Goal: Task Accomplishment & Management: Manage account settings

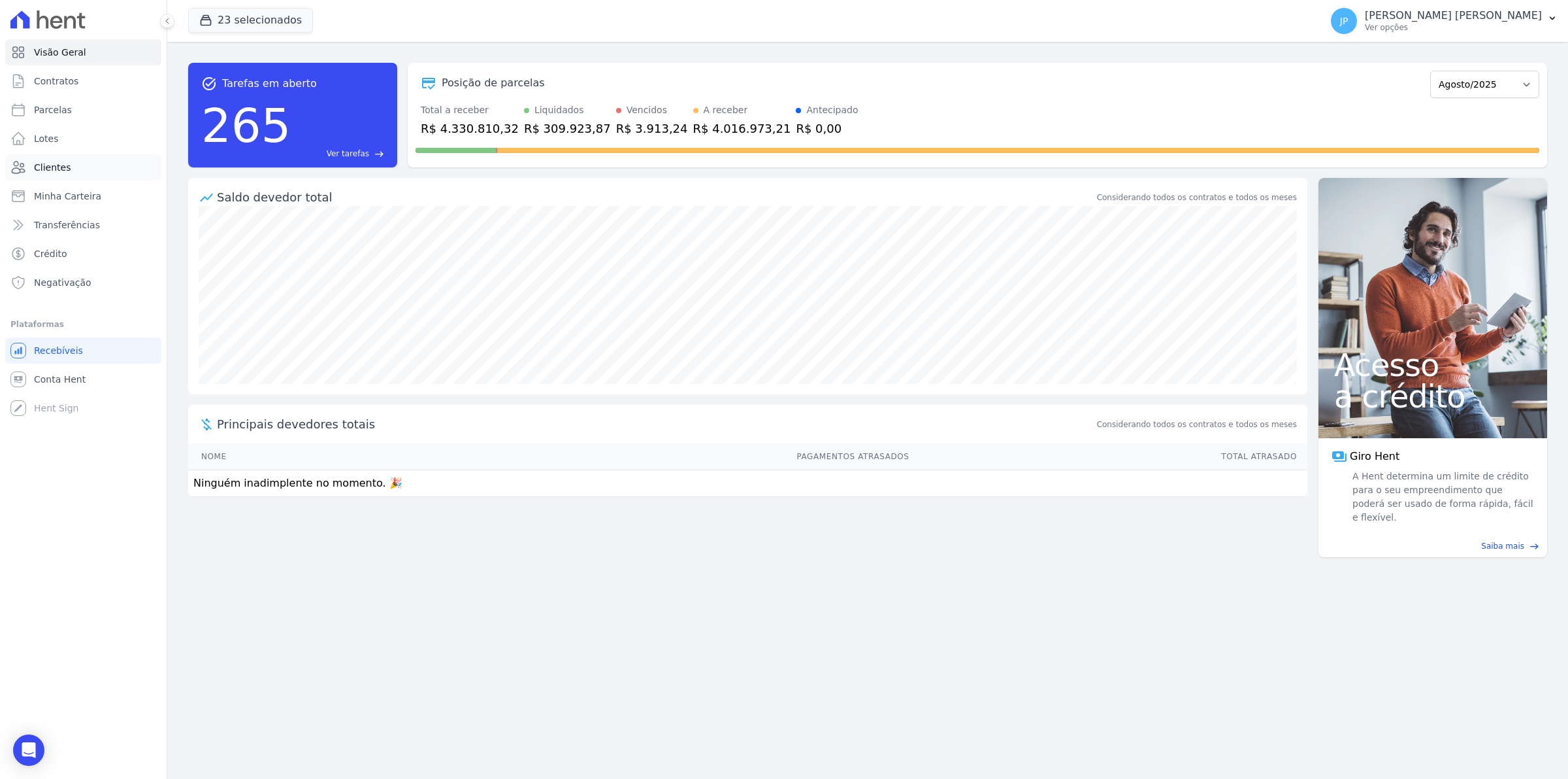
click at [54, 168] on span "Clientes" at bounding box center [52, 167] width 37 height 13
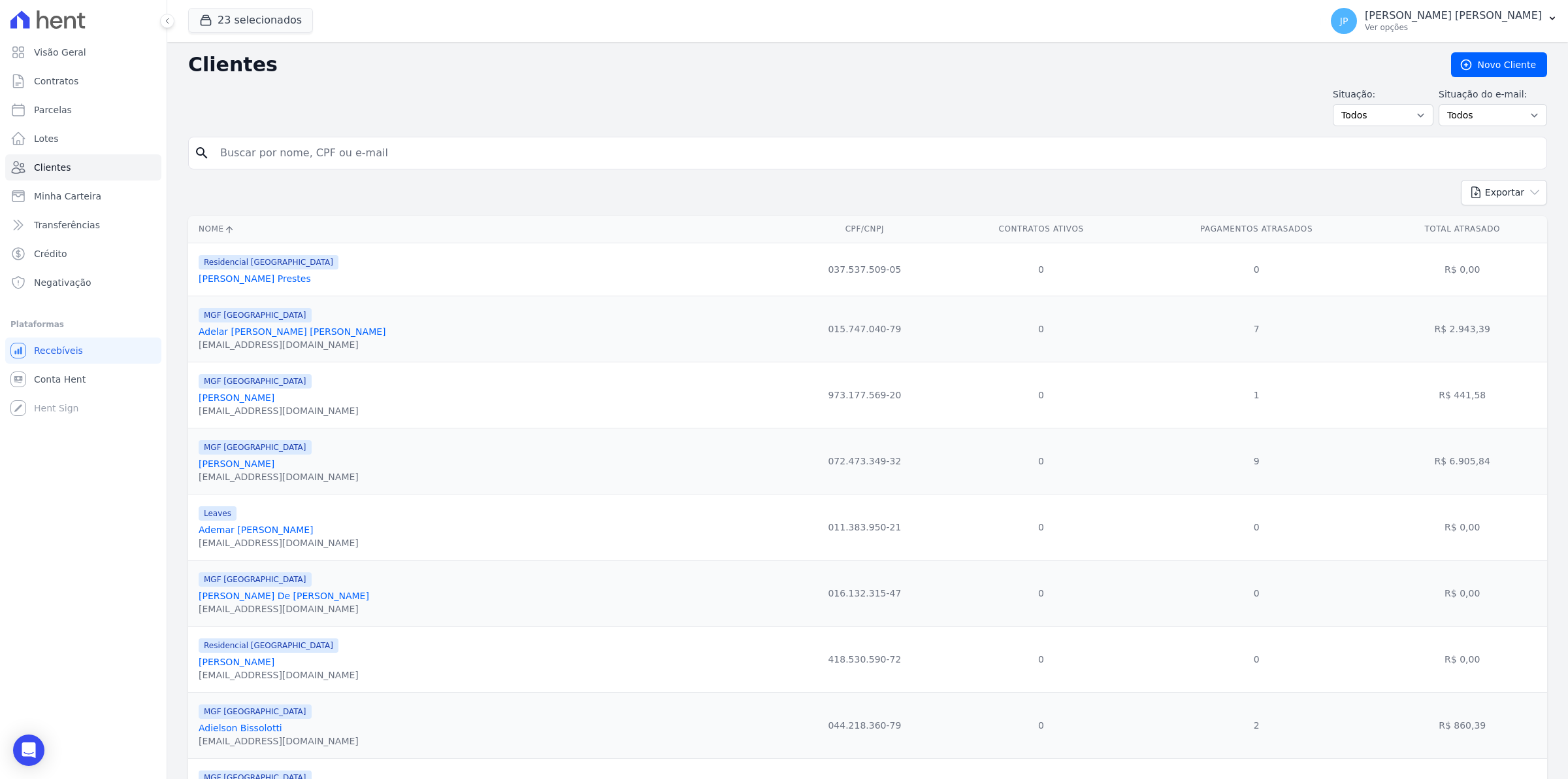
click at [265, 155] on input "search" at bounding box center [876, 153] width 1329 height 26
paste input "[PERSON_NAME] MAYDANA"
click at [235, 151] on input "[PERSON_NAME] MAYDANA" at bounding box center [876, 153] width 1329 height 26
click at [381, 145] on input "[PERSON_NAME] MAYDANA" at bounding box center [876, 153] width 1329 height 26
type input "[PERSON_NAME] MAYDANA"
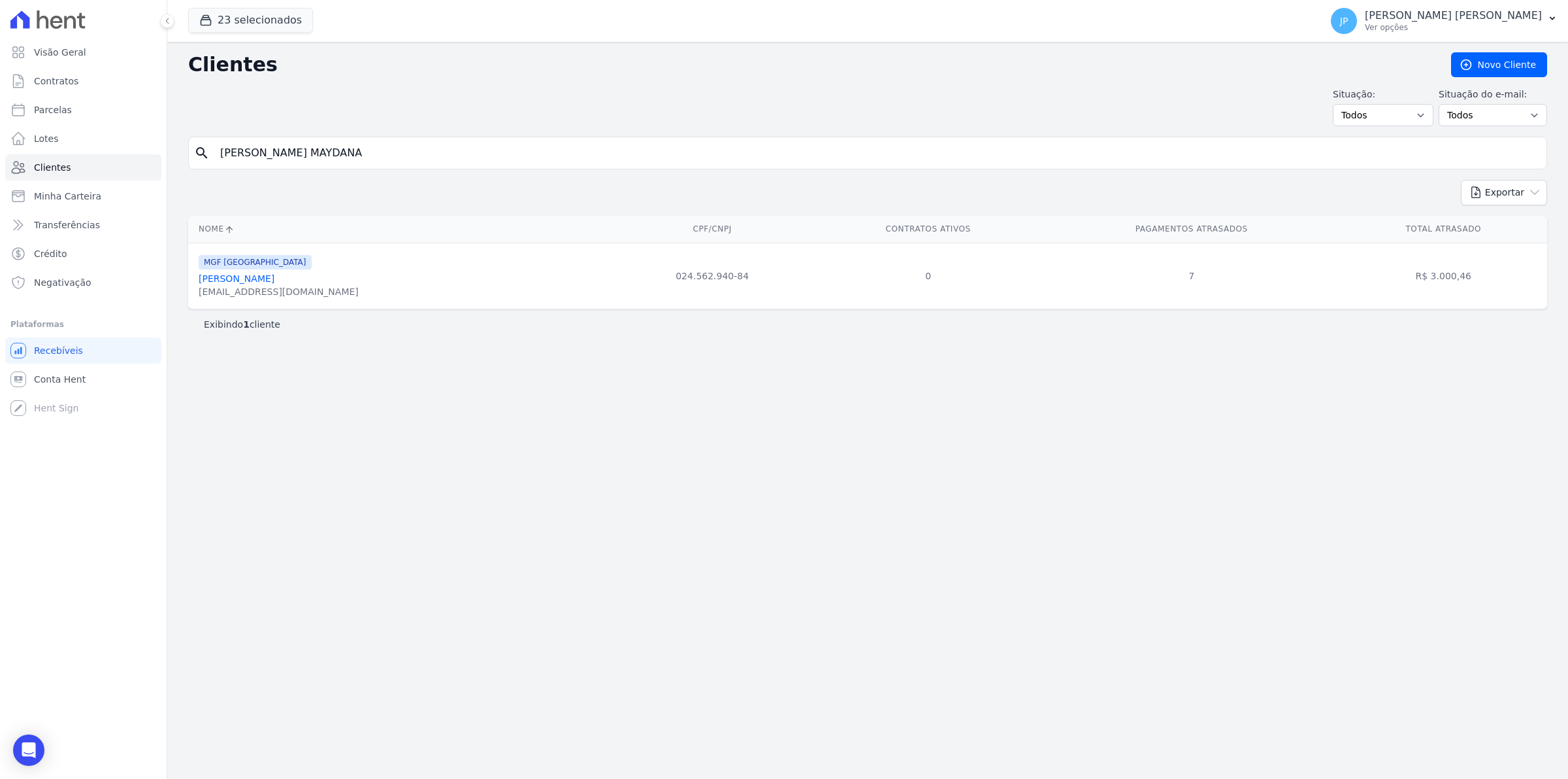
click at [274, 279] on link "[PERSON_NAME]" at bounding box center [236, 278] width 76 height 11
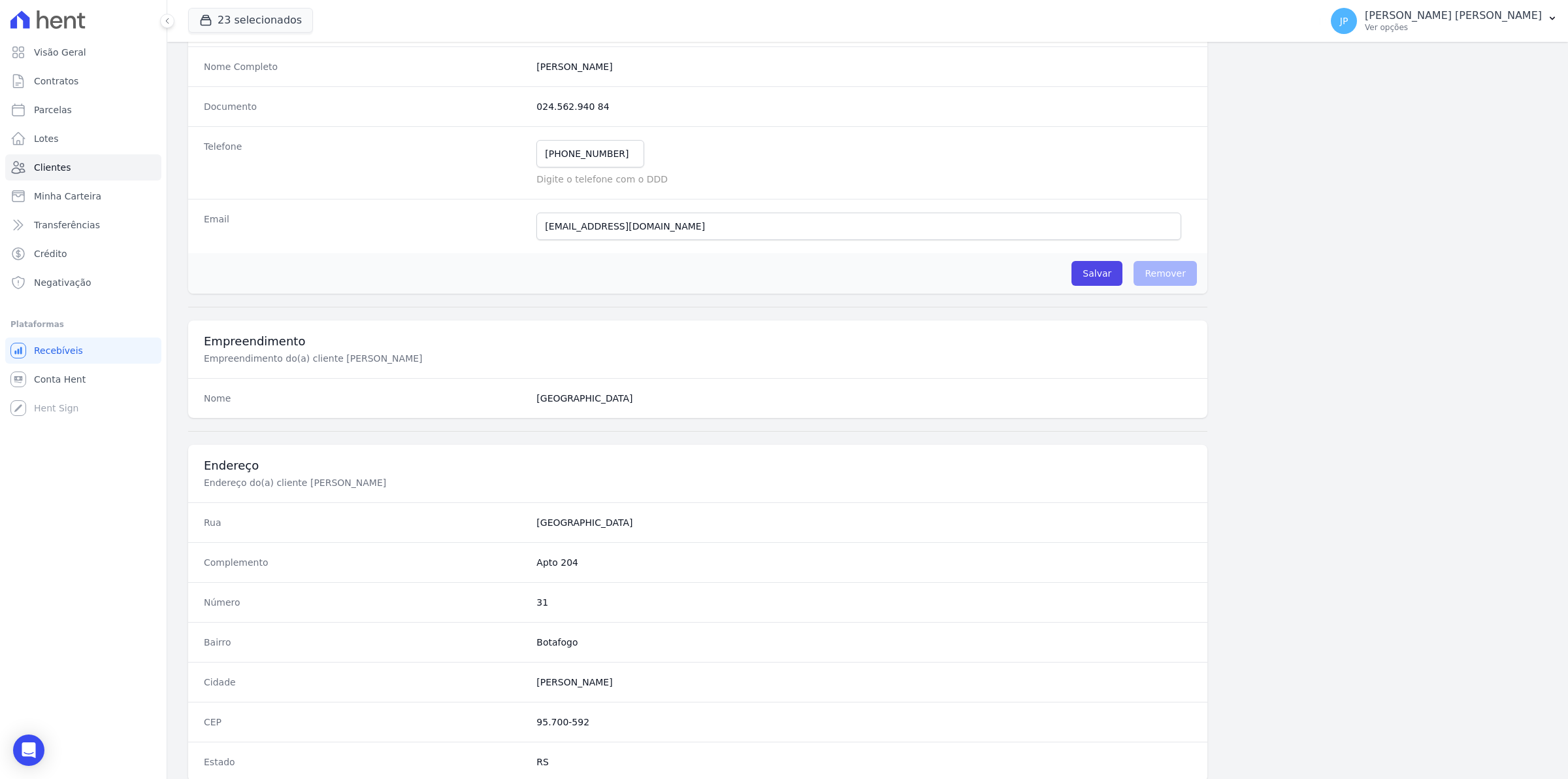
scroll to position [448, 0]
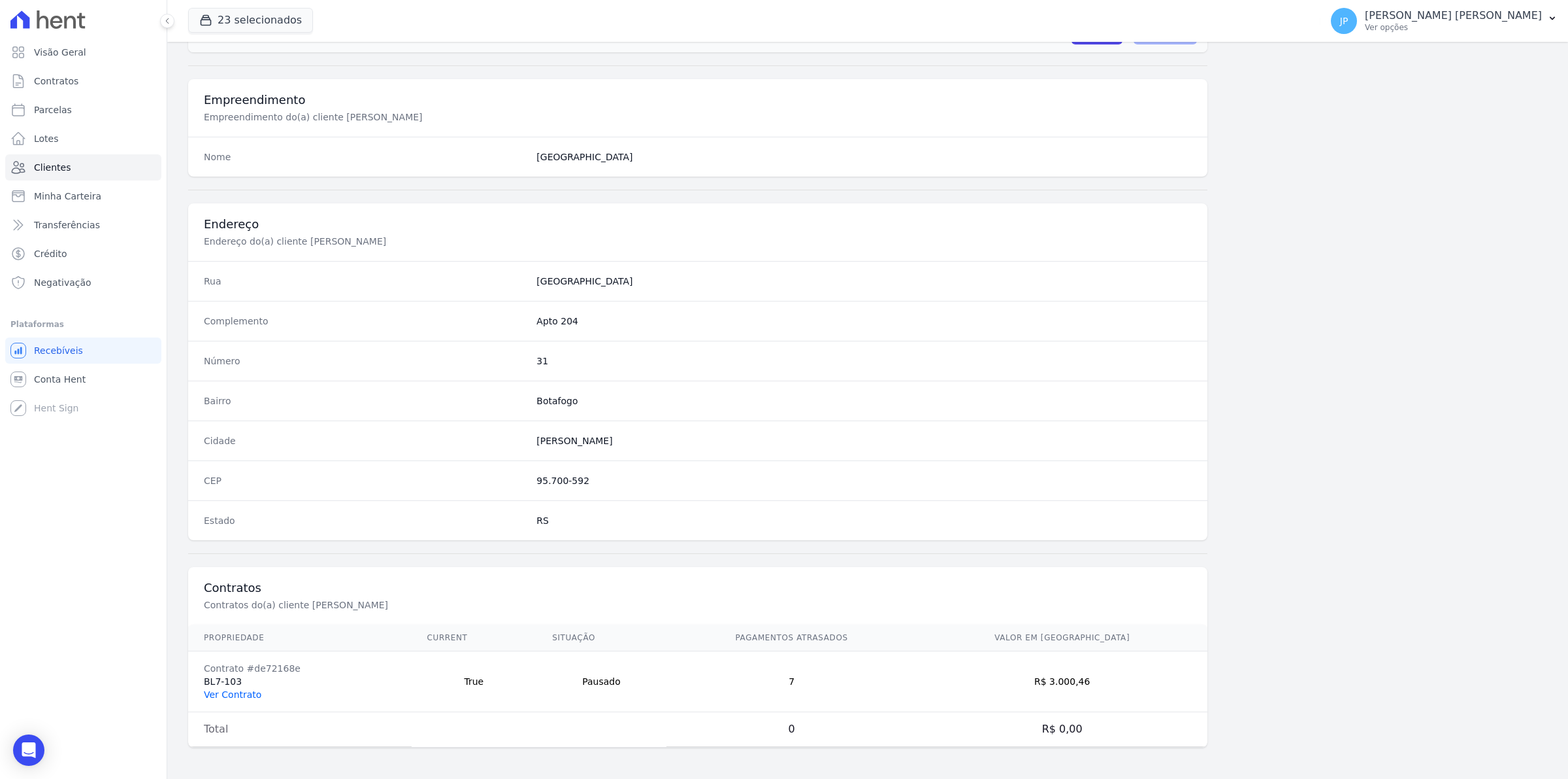
click at [227, 692] on link "Ver Contrato" at bounding box center [232, 694] width 58 height 11
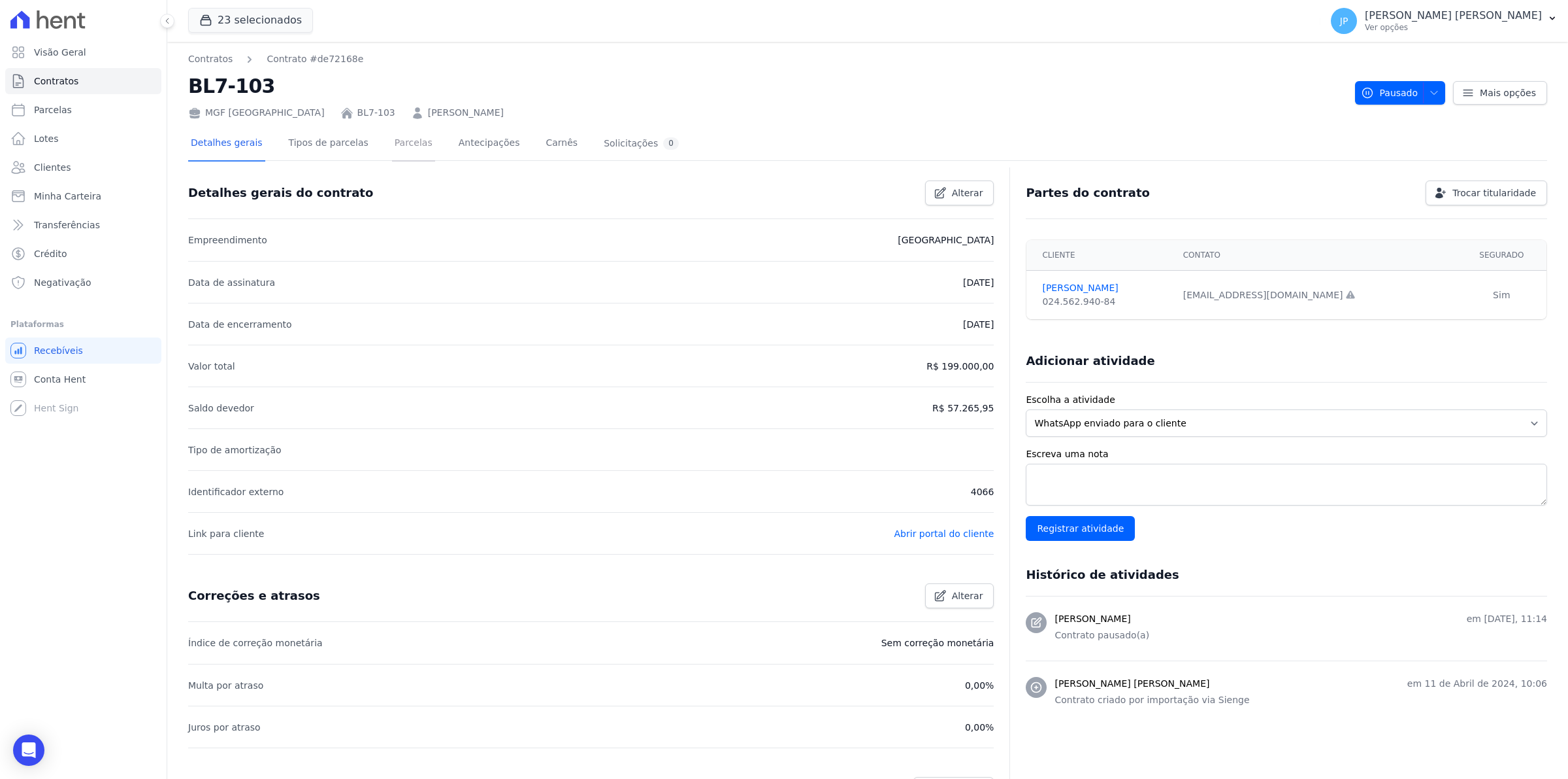
click at [400, 141] on link "Parcelas" at bounding box center [414, 144] width 43 height 35
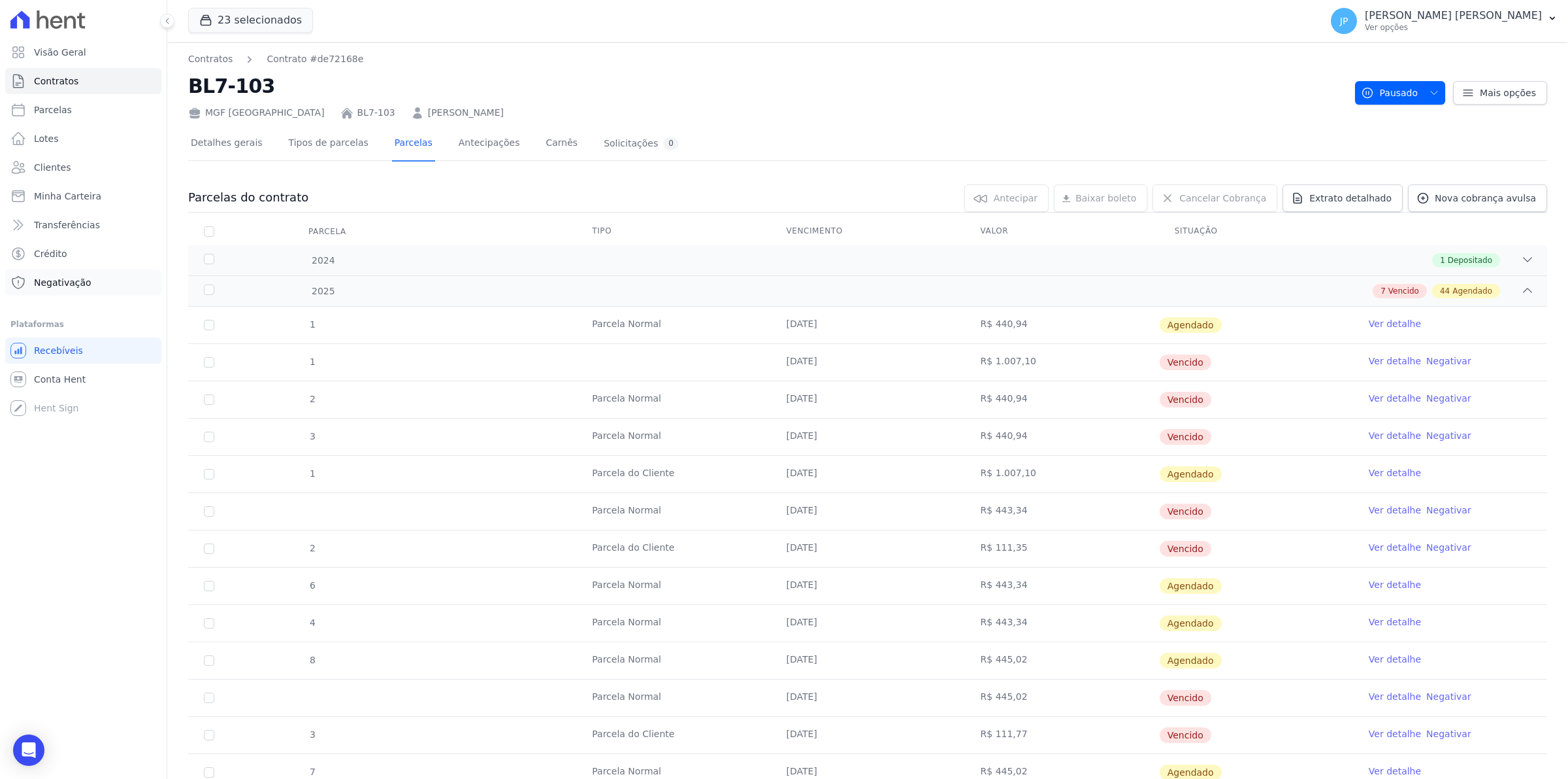
click at [72, 281] on span "Negativação" at bounding box center [62, 282] width 58 height 13
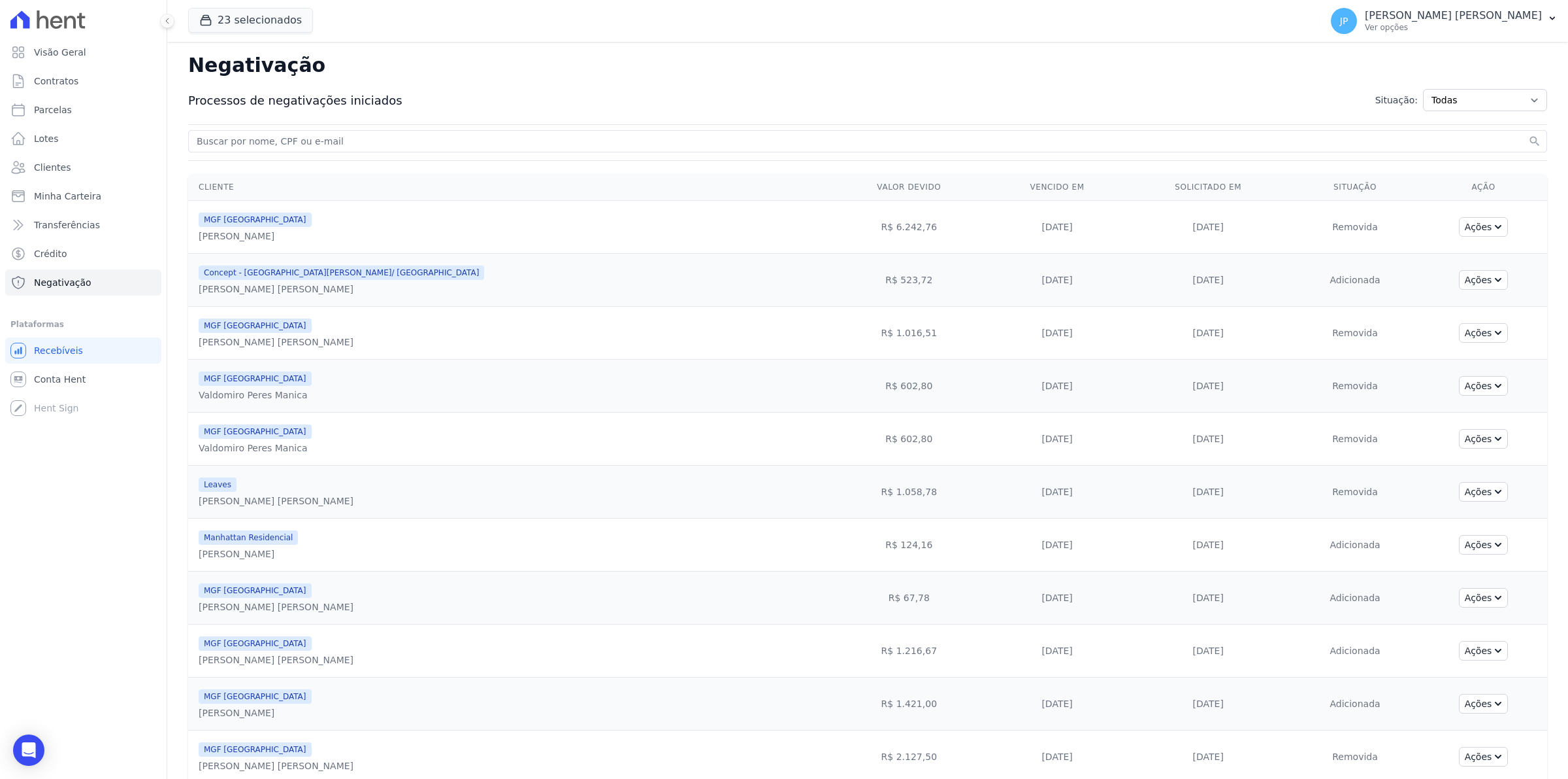
click at [356, 141] on input "search" at bounding box center [860, 141] width 1332 height 15
paste input "[PERSON_NAME] MAYDANA"
click at [208, 145] on input "[PERSON_NAME] MAYDANA" at bounding box center [860, 141] width 1332 height 15
click at [351, 135] on input "[PERSON_NAME] MAYDANA" at bounding box center [860, 141] width 1332 height 15
type input "[PERSON_NAME] MAYDANA"
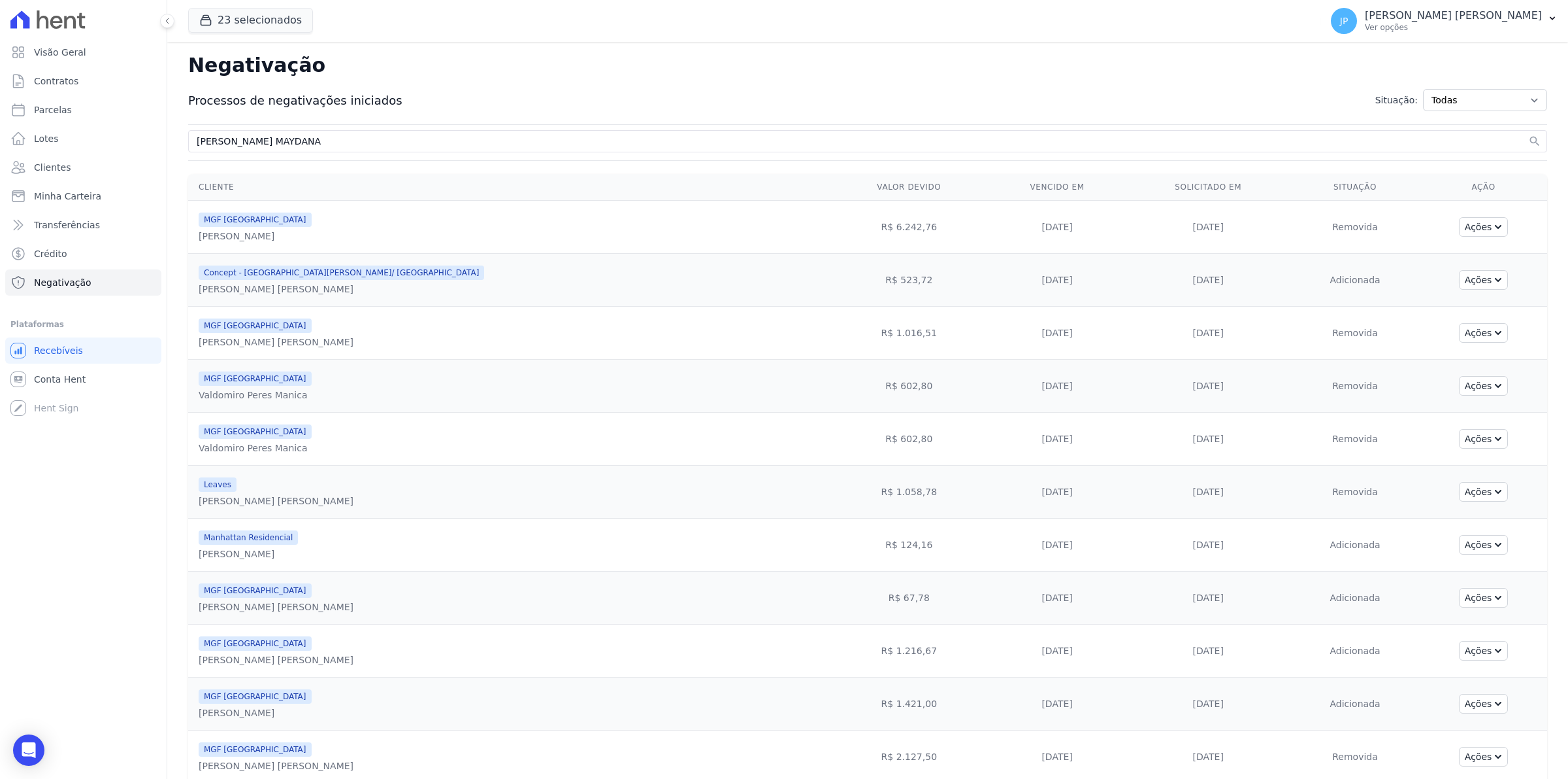
click at [1529, 135] on button "search" at bounding box center [1535, 141] width 13 height 13
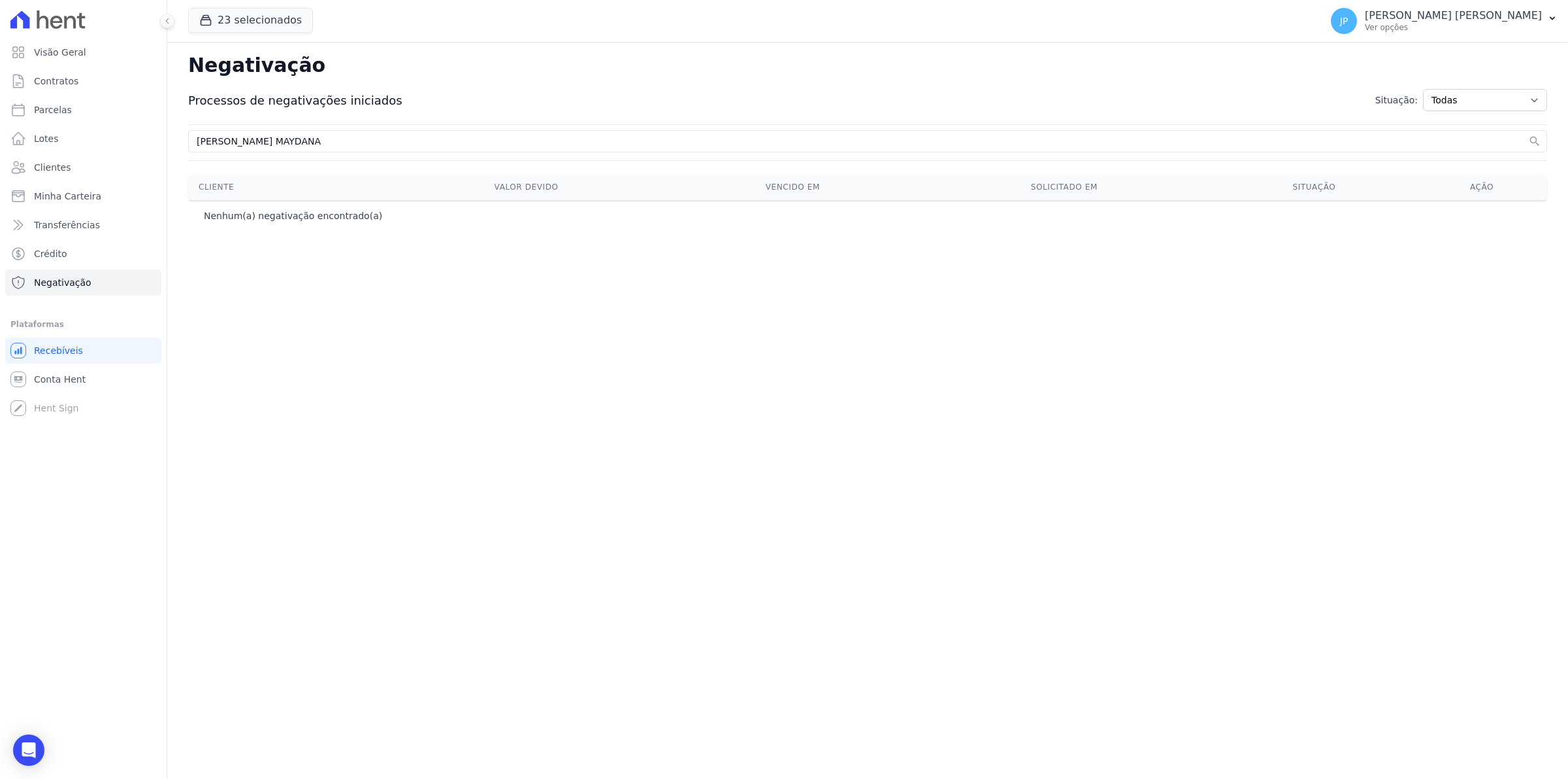
drag, startPoint x: 334, startPoint y: 138, endPoint x: 255, endPoint y: 141, distance: 79.1
click at [229, 148] on input "[PERSON_NAME] MAYDANA" at bounding box center [860, 141] width 1332 height 15
type input "KAMILA"
click at [1529, 135] on button "search" at bounding box center [1535, 141] width 13 height 13
click at [318, 318] on div "Negativação Processos de negativações iniciados Situação: Todas Adição solicita…" at bounding box center [868, 410] width 1401 height 737
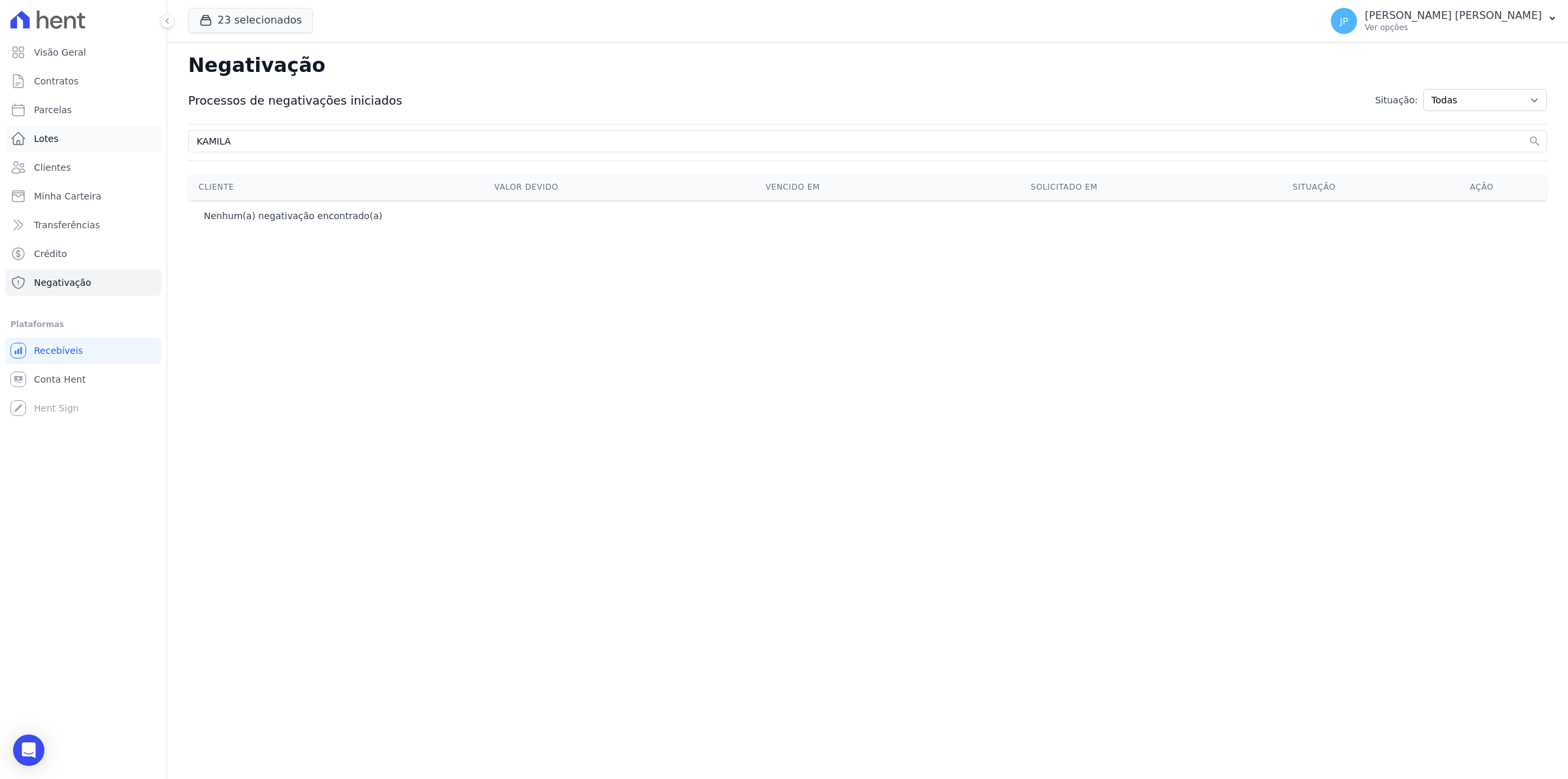
drag, startPoint x: 243, startPoint y: 136, endPoint x: 59, endPoint y: 135, distance: 184.0
click at [34, 136] on div "Visão Geral Contratos [GEOGRAPHIC_DATA] Lotes Clientes Minha Carteira Transferê…" at bounding box center [784, 389] width 1568 height 779
type input "[PERSON_NAME]"
click at [72, 168] on link "Clientes" at bounding box center [83, 168] width 156 height 26
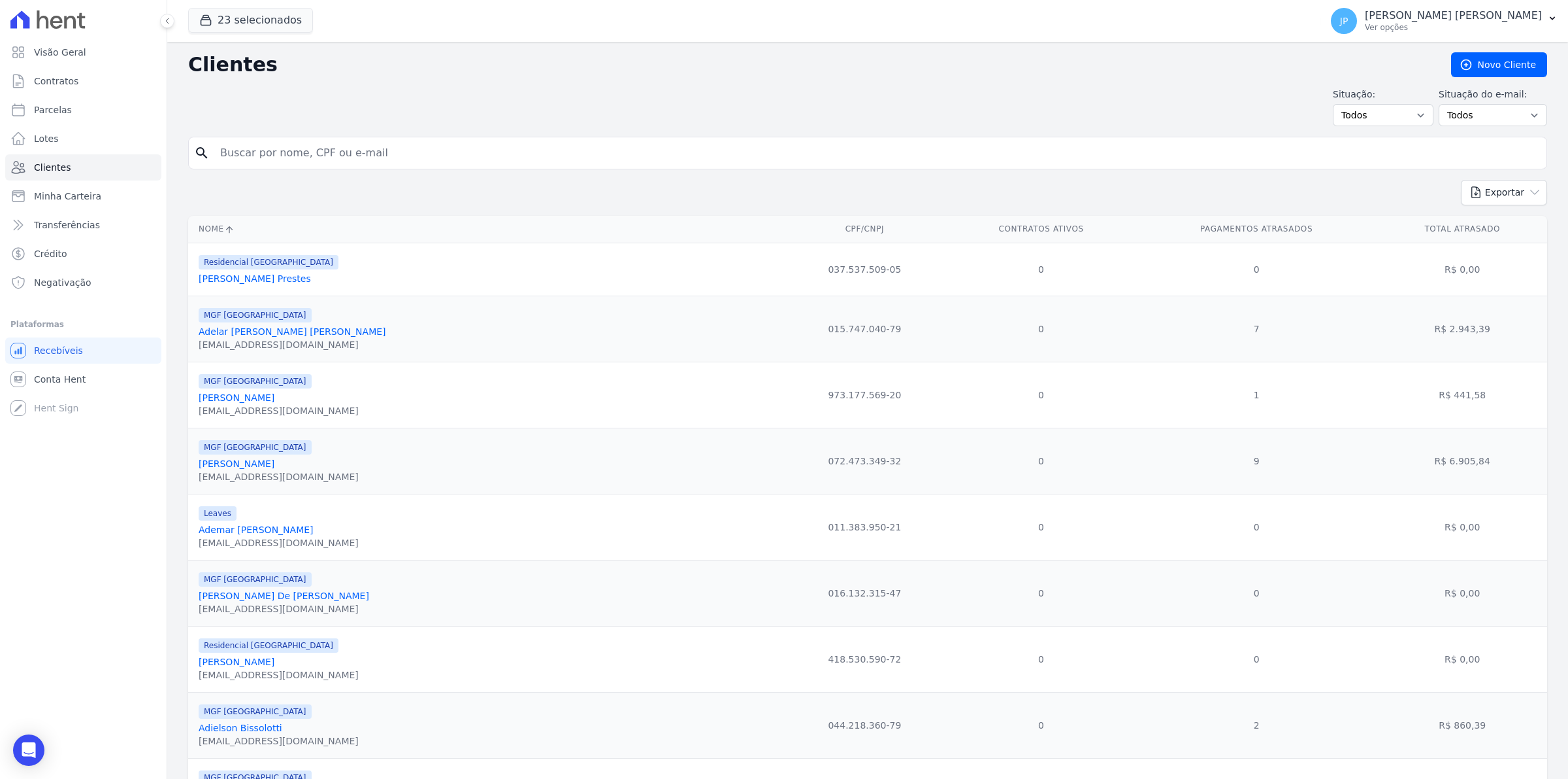
click at [439, 146] on input "search" at bounding box center [876, 153] width 1329 height 26
paste input "[PERSON_NAME] MAYDANA"
click at [232, 159] on input "[PERSON_NAME] MAYDANA" at bounding box center [876, 153] width 1329 height 26
type input "[PERSON_NAME] MAYDANA"
click at [1461, 180] on button "Exportar" at bounding box center [1504, 192] width 86 height 25
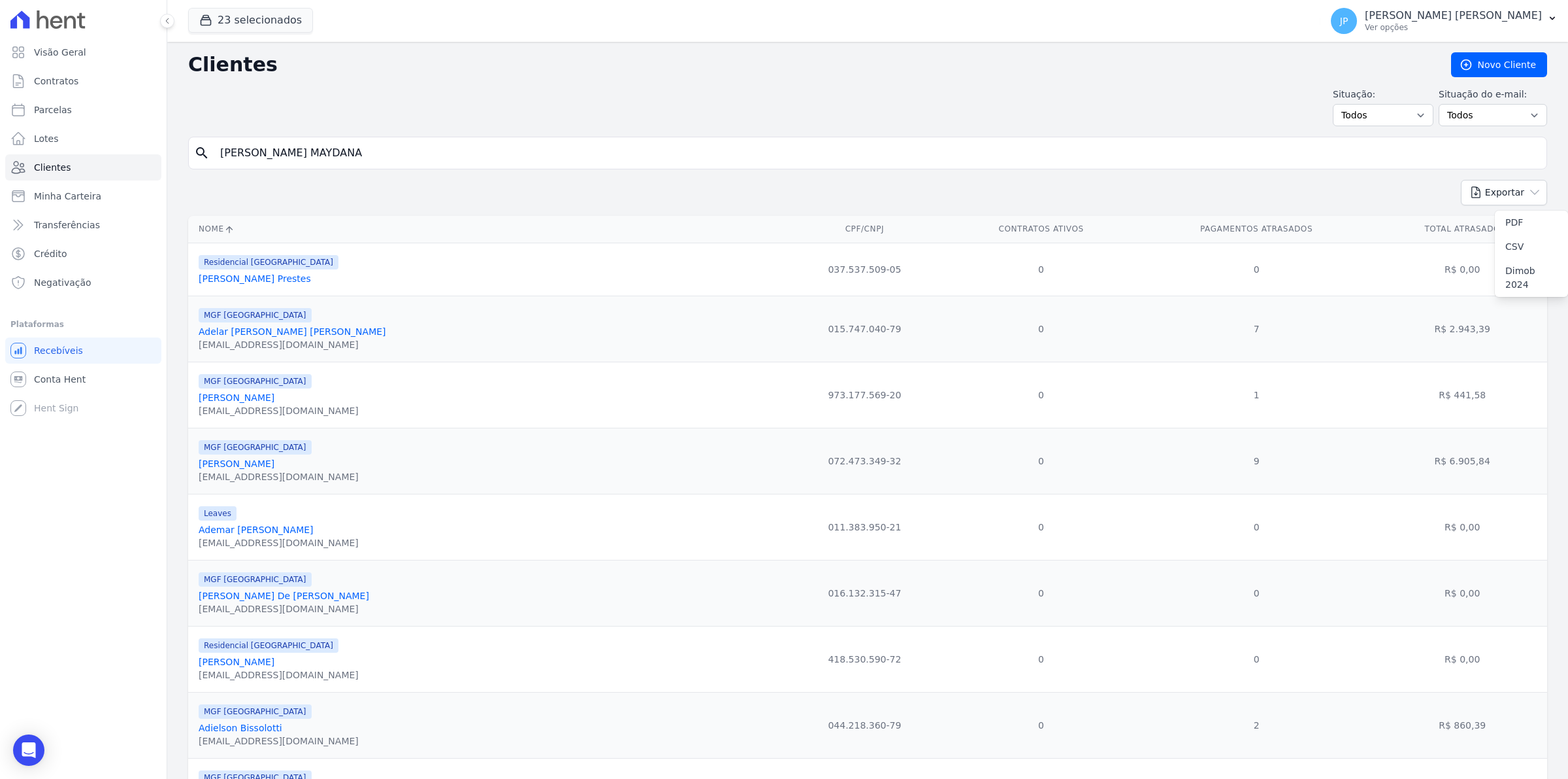
drag, startPoint x: 410, startPoint y: 158, endPoint x: 417, endPoint y: 152, distance: 9.2
click at [410, 152] on input "[PERSON_NAME] MAYDANA" at bounding box center [876, 153] width 1329 height 26
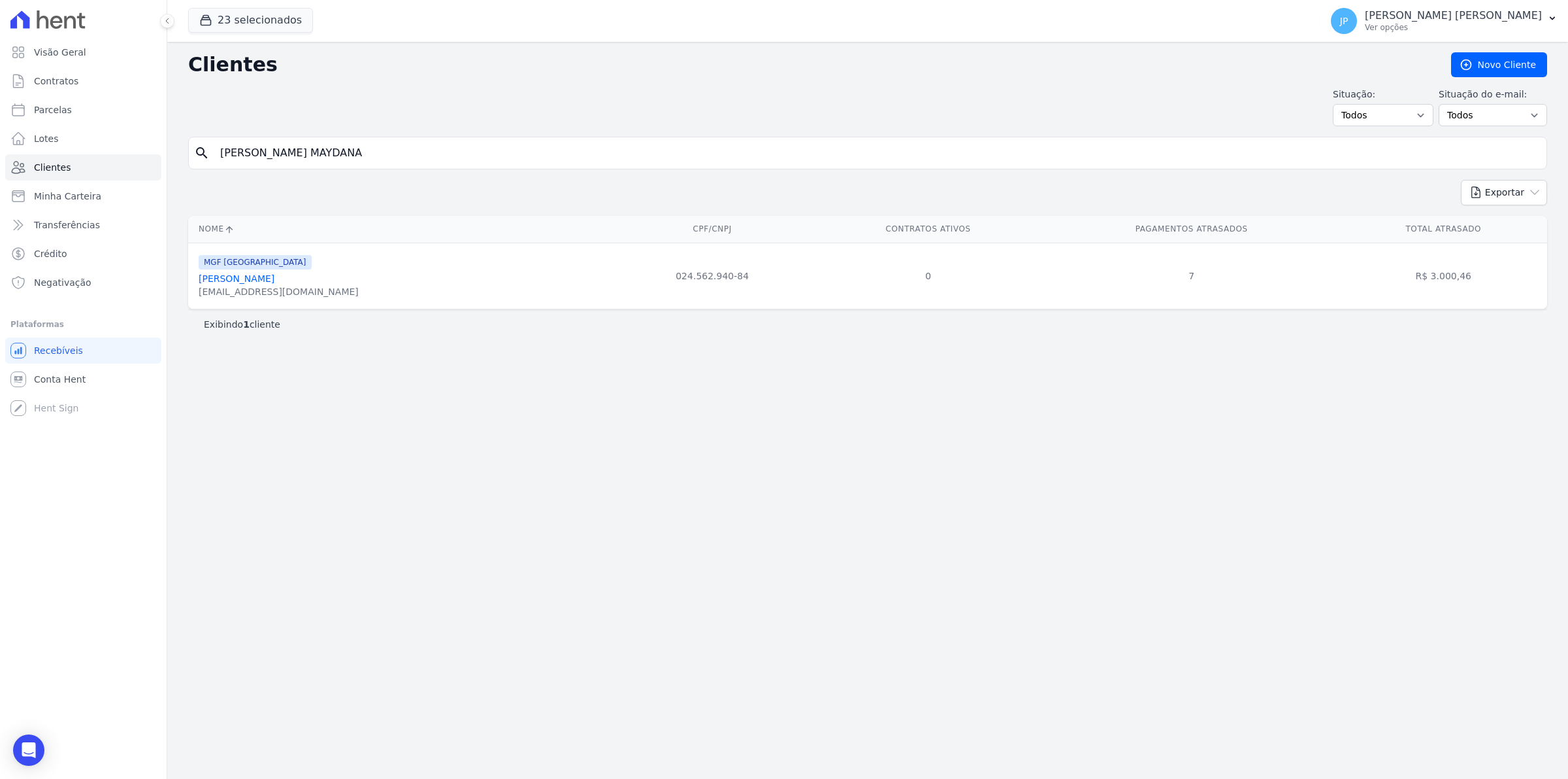
click at [252, 282] on link "[PERSON_NAME]" at bounding box center [236, 278] width 76 height 11
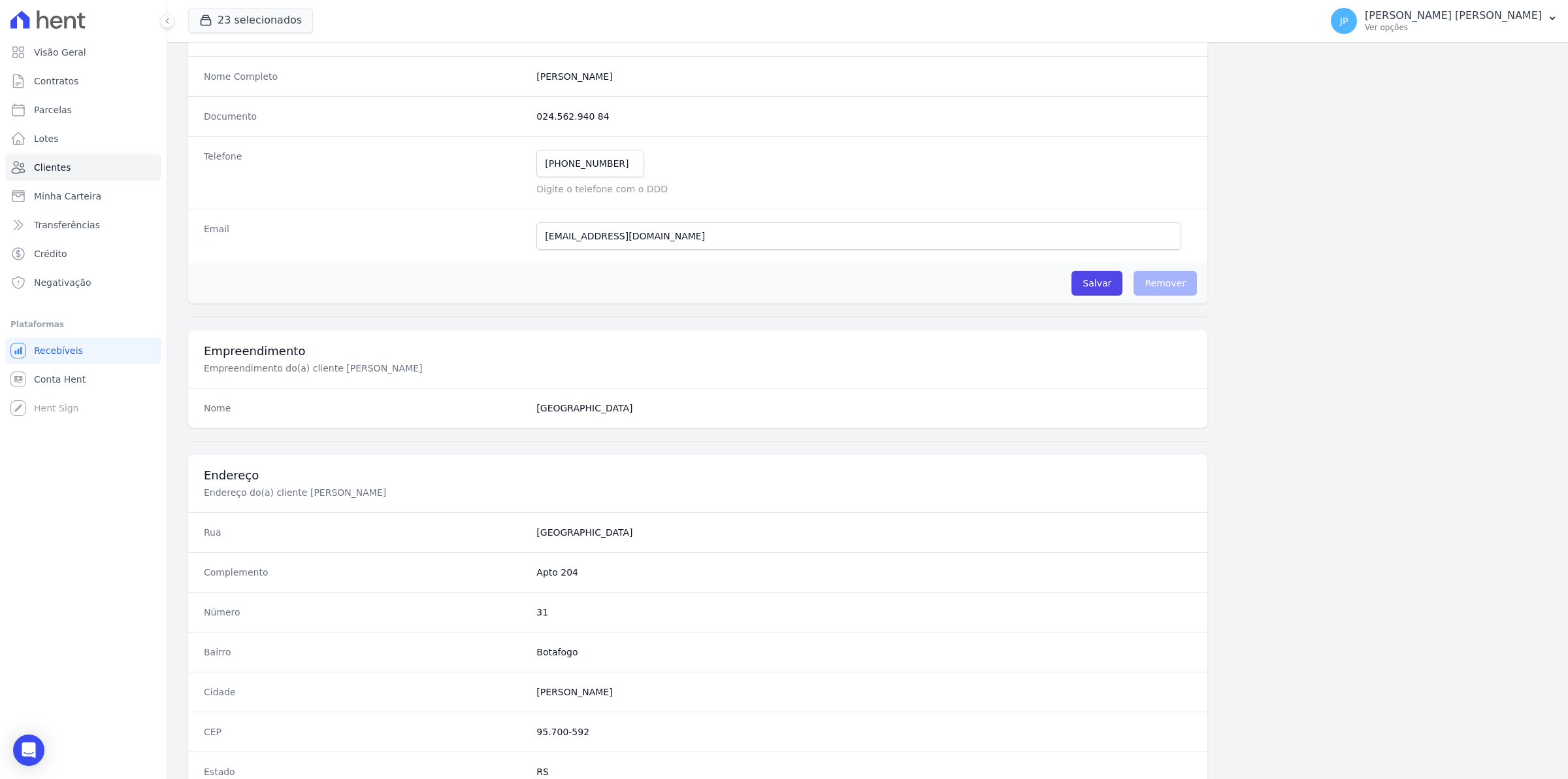
scroll to position [448, 0]
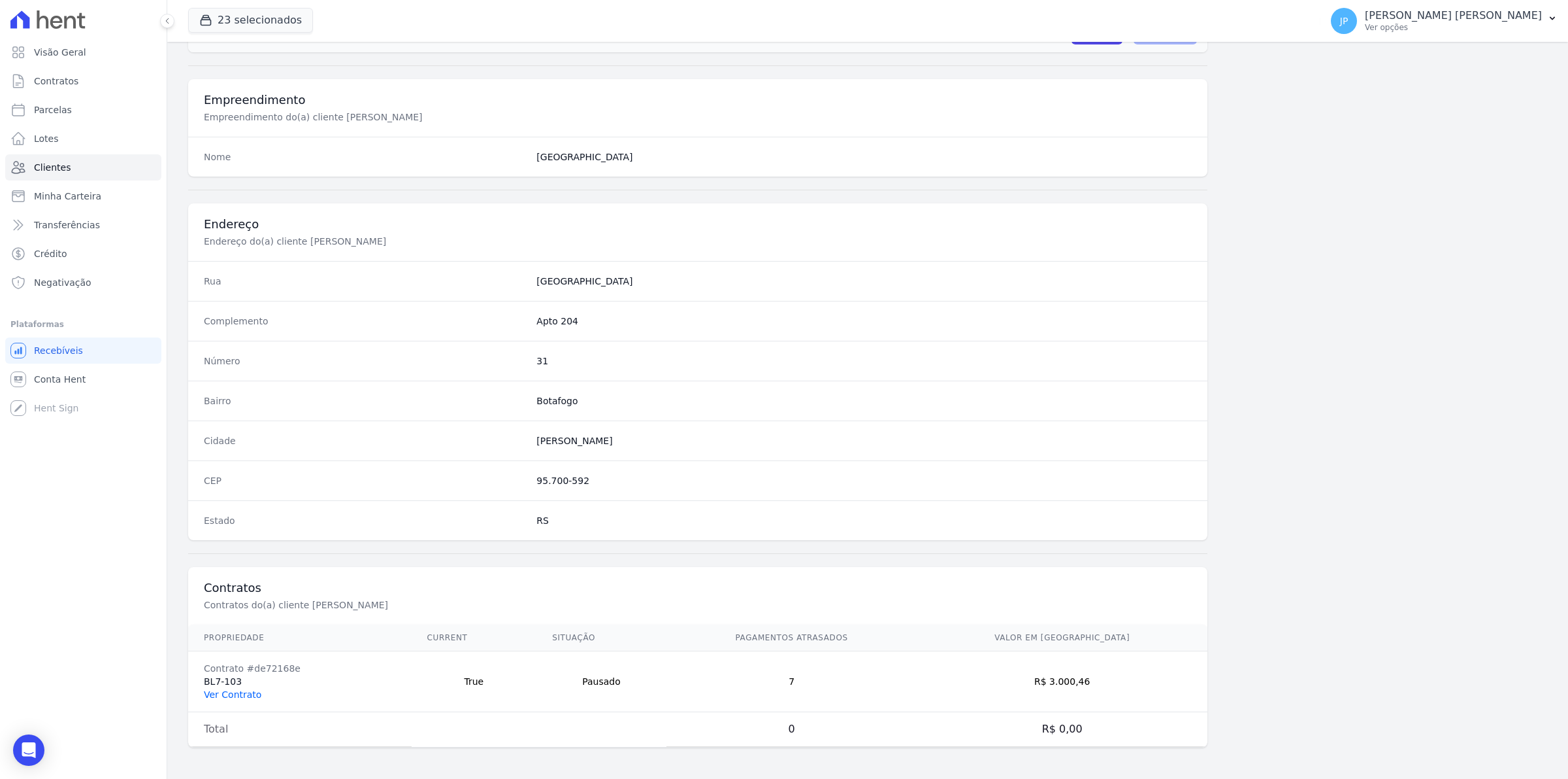
click at [251, 694] on link "Ver Contrato" at bounding box center [232, 694] width 58 height 11
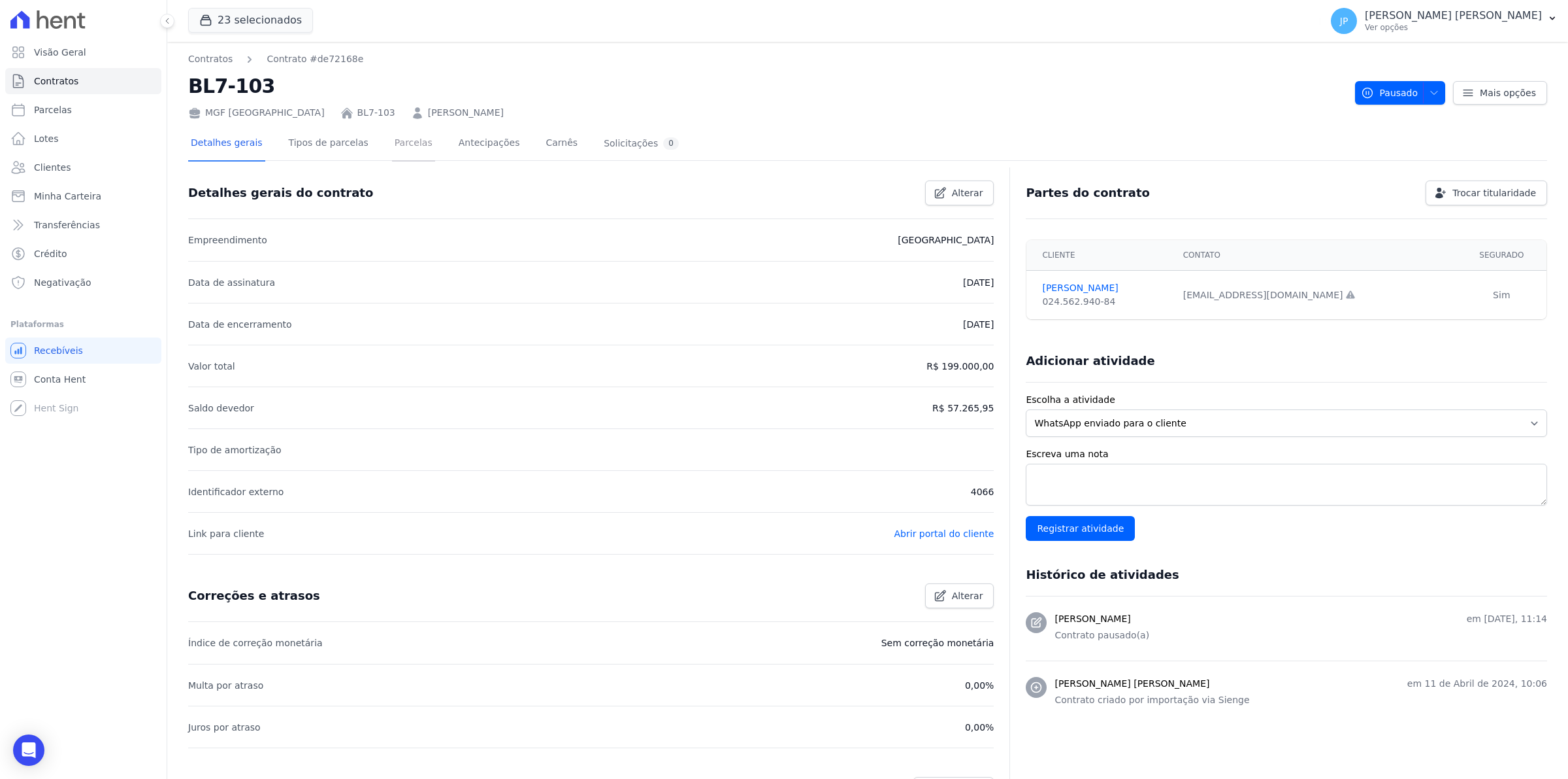
click at [395, 138] on link "Parcelas" at bounding box center [414, 144] width 43 height 35
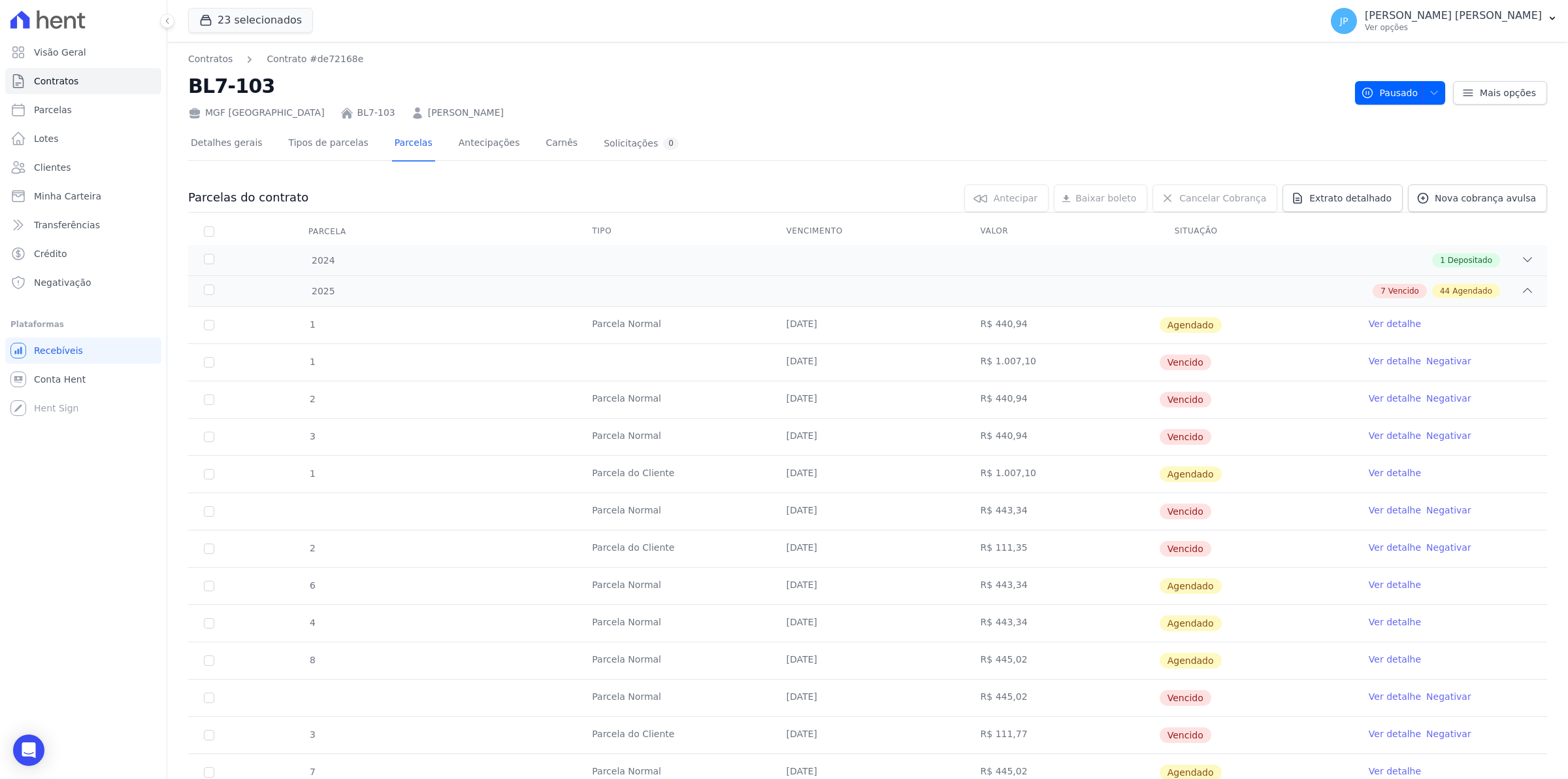
click at [1427, 695] on link "Negativar" at bounding box center [1449, 697] width 45 height 11
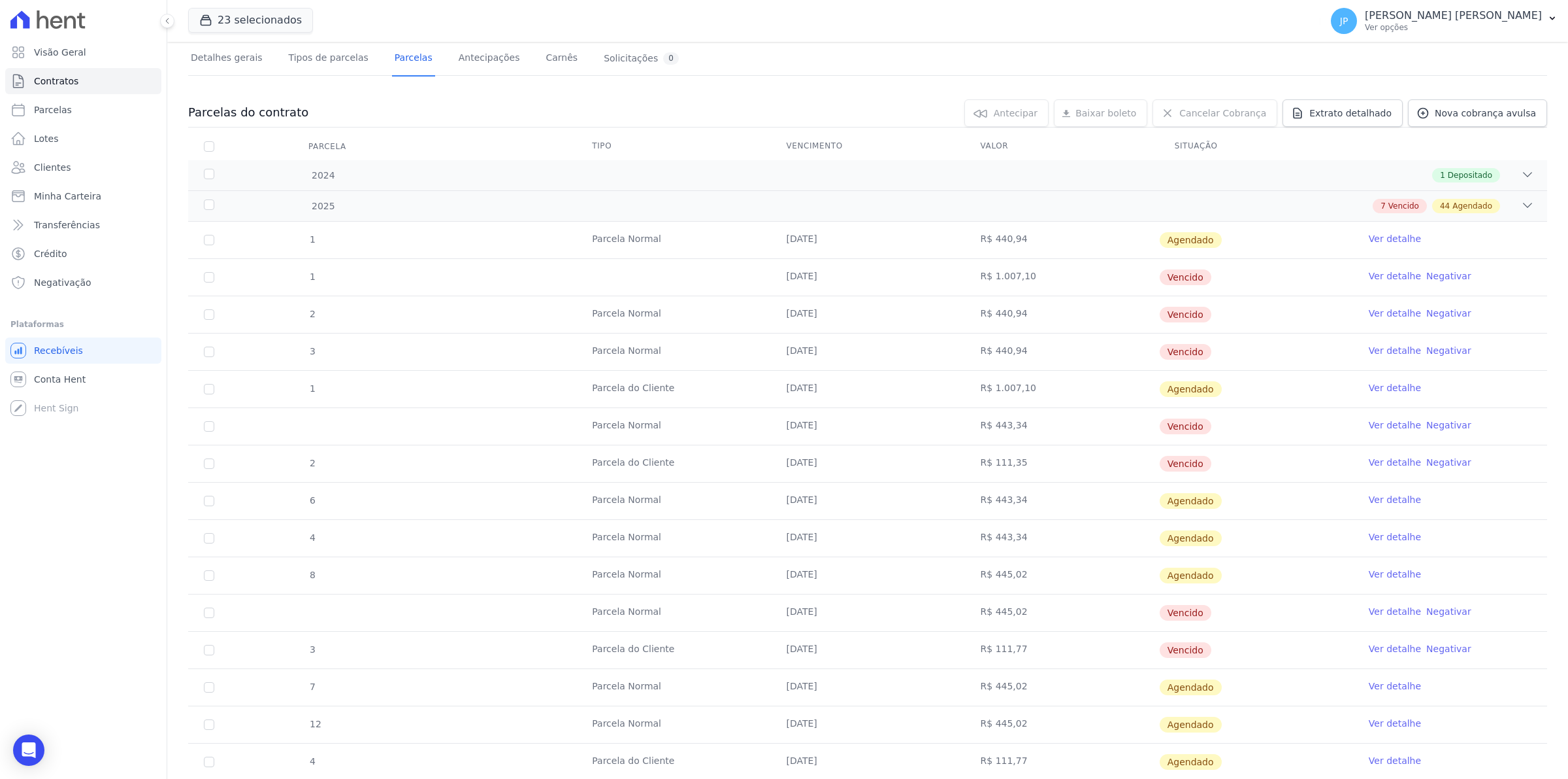
scroll to position [82, 0]
click at [1437, 277] on link "Negativar" at bounding box center [1449, 279] width 45 height 11
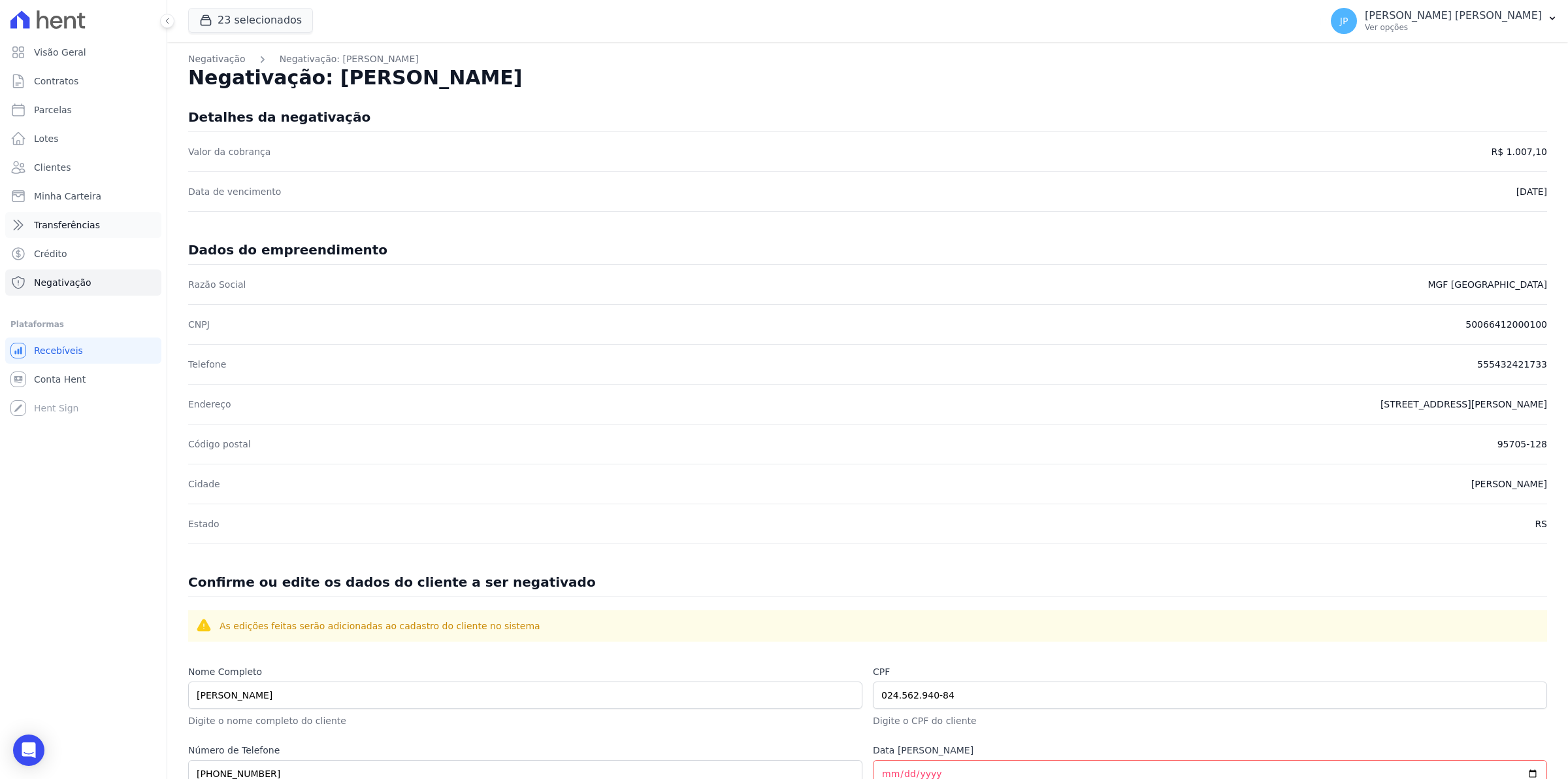
click at [81, 228] on span "Transferências" at bounding box center [67, 225] width 66 height 13
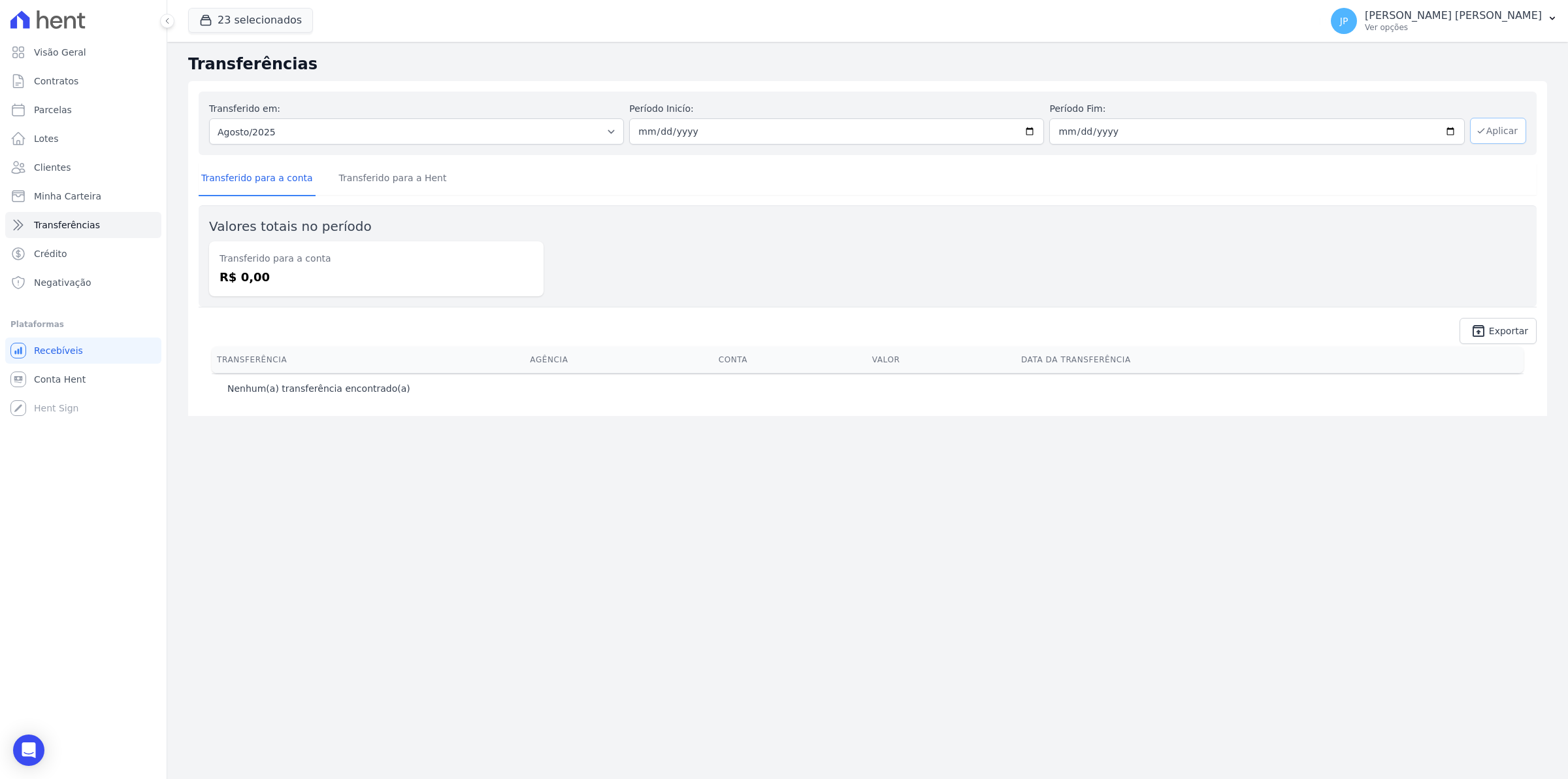
click at [1514, 128] on button "Aplicar" at bounding box center [1498, 131] width 56 height 26
click at [360, 177] on link "Transferido para a Hent" at bounding box center [393, 179] width 113 height 34
